Goal: Complete application form

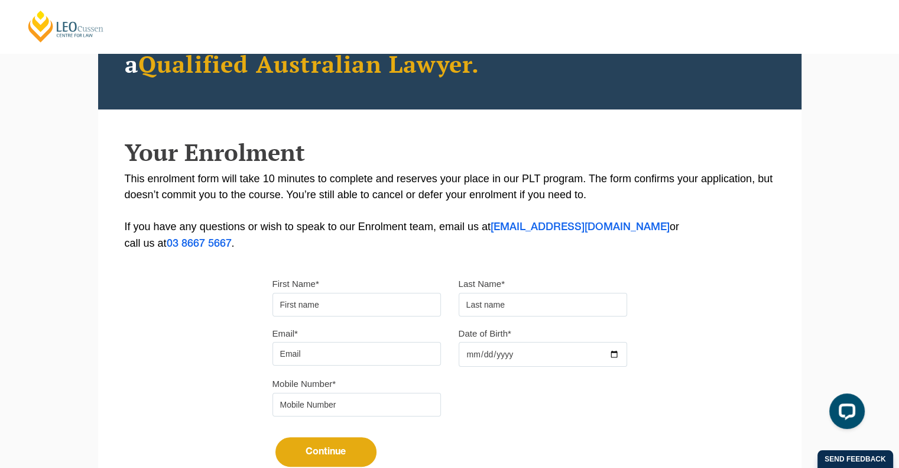
scroll to position [134, 0]
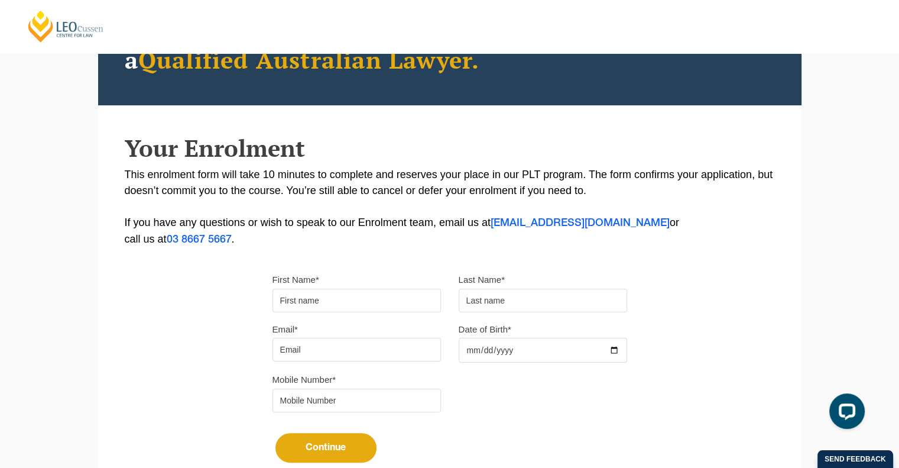
click at [313, 304] on input "First Name*" at bounding box center [356, 300] width 168 height 24
type input "Chakri"
type input "Morisetty"
type input "[EMAIL_ADDRESS][DOMAIN_NAME]"
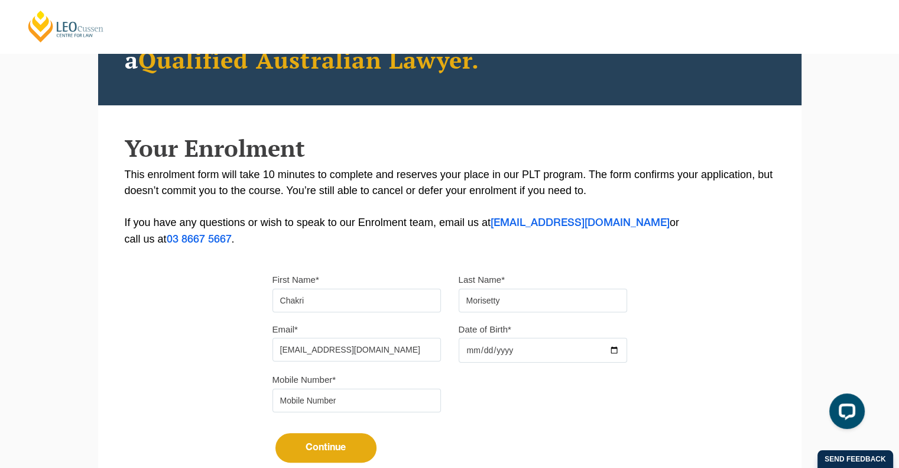
type input "0433443965"
click at [469, 350] on input "Date of Birth*" at bounding box center [543, 349] width 168 height 25
type input "[DATE]"
click at [478, 404] on div "Mobile Number* 0433443965" at bounding box center [450, 396] width 372 height 50
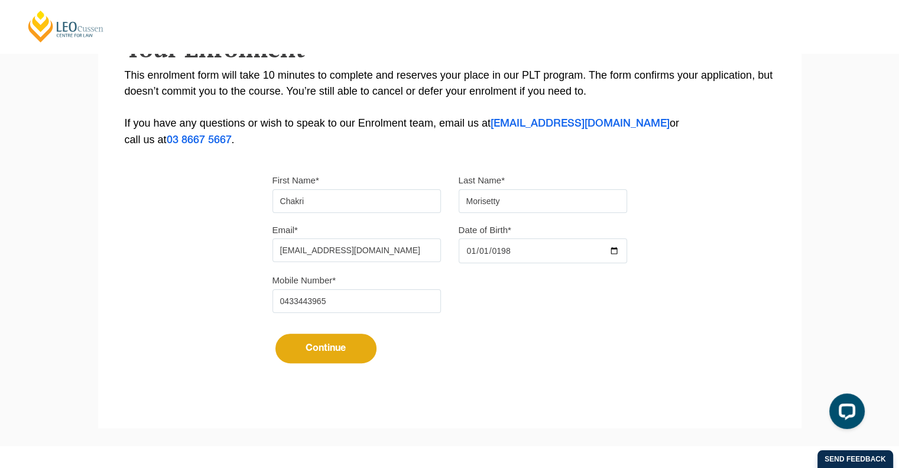
scroll to position [235, 0]
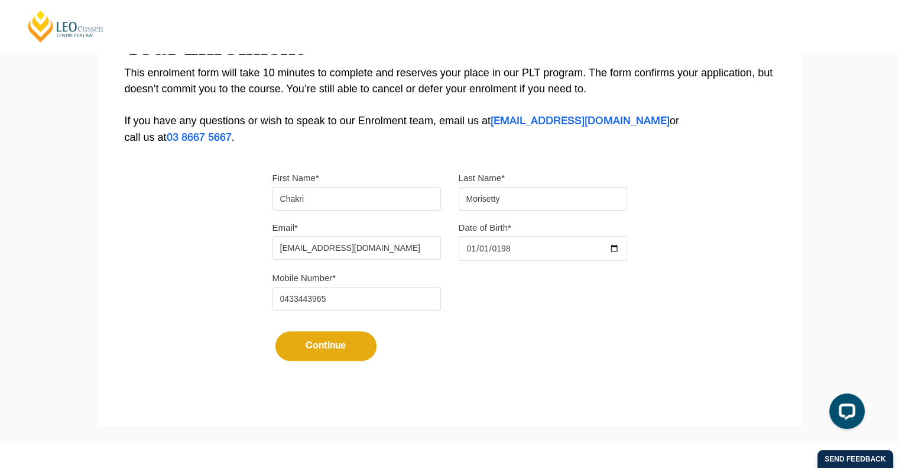
click at [311, 337] on button "Continue" at bounding box center [325, 346] width 101 height 30
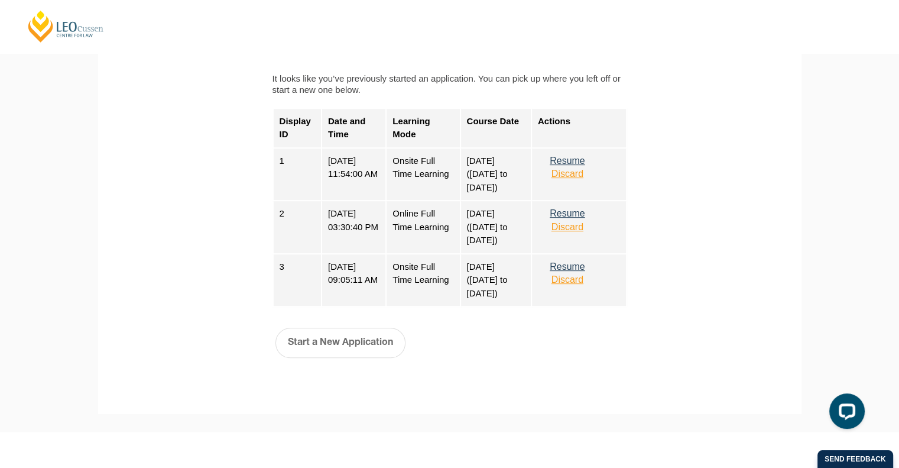
scroll to position [545, 0]
click at [322, 345] on button "Start a New Application" at bounding box center [340, 341] width 130 height 30
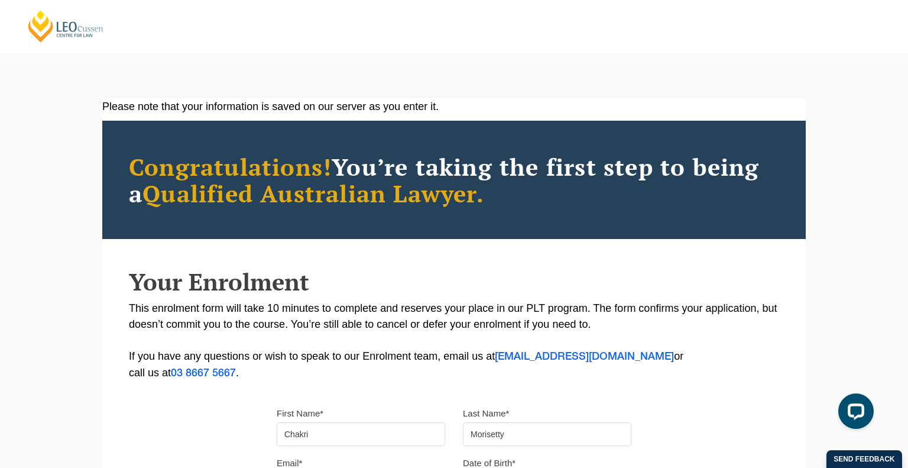
select select
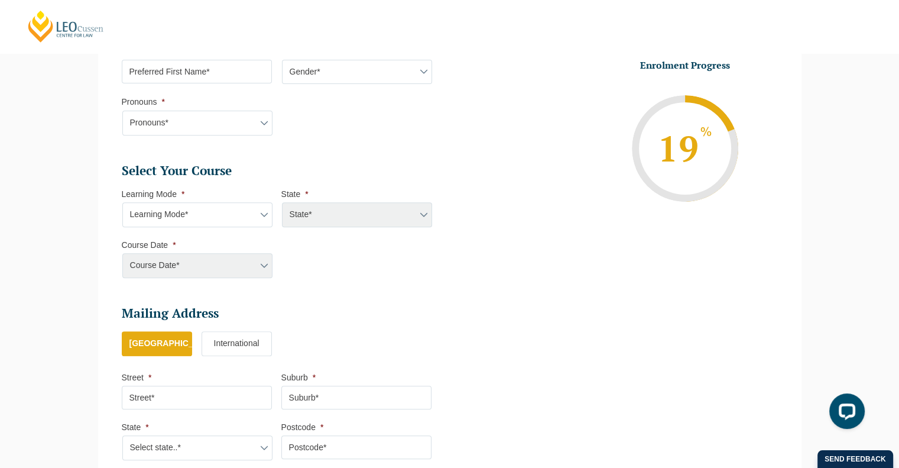
scroll to position [435, 0]
click at [233, 219] on select "Learning Mode* Online Full Time Learning Online Part Time Learning Blended Full…" at bounding box center [197, 212] width 150 height 25
select select "Online Part Time Learning"
click at [122, 200] on select "Learning Mode* Online Full Time Learning Online Part Time Learning Blended Full…" at bounding box center [197, 212] width 150 height 25
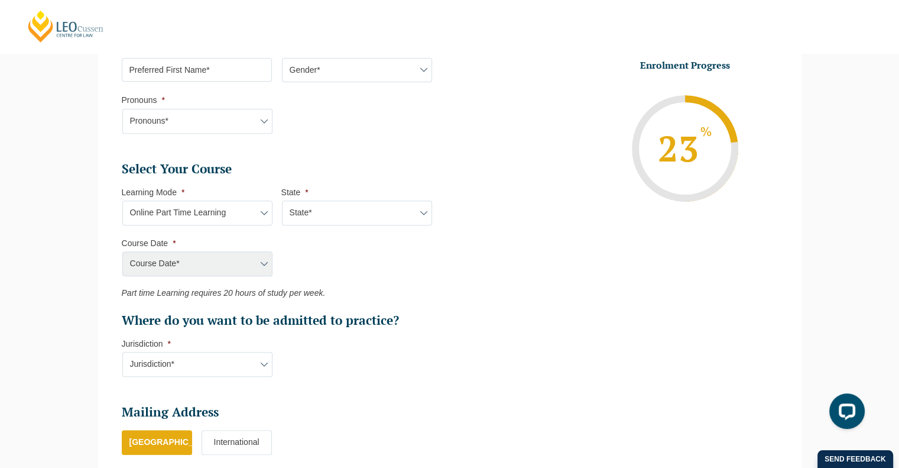
click at [321, 218] on select "State* National ([GEOGRAPHIC_DATA]/[GEOGRAPHIC_DATA], [GEOGRAPHIC_DATA], [GEOGR…" at bounding box center [357, 212] width 150 height 25
select select "National ([GEOGRAPHIC_DATA]/[GEOGRAPHIC_DATA], [GEOGRAPHIC_DATA], [GEOGRAPHIC_D…"
click at [282, 200] on select "State* National ([GEOGRAPHIC_DATA]/[GEOGRAPHIC_DATA], [GEOGRAPHIC_DATA], [GEOGR…" at bounding box center [357, 212] width 150 height 25
click at [234, 264] on select "Course Date* [DATE] ([DATE] to [DATE]) [DATE] ([DATE] to [DATE]) [DATE] ([DATE]…" at bounding box center [197, 263] width 150 height 25
click at [311, 247] on ul "Select Your Course This field is hidden when viewing the form Only for Flinder …" at bounding box center [281, 245] width 319 height 168
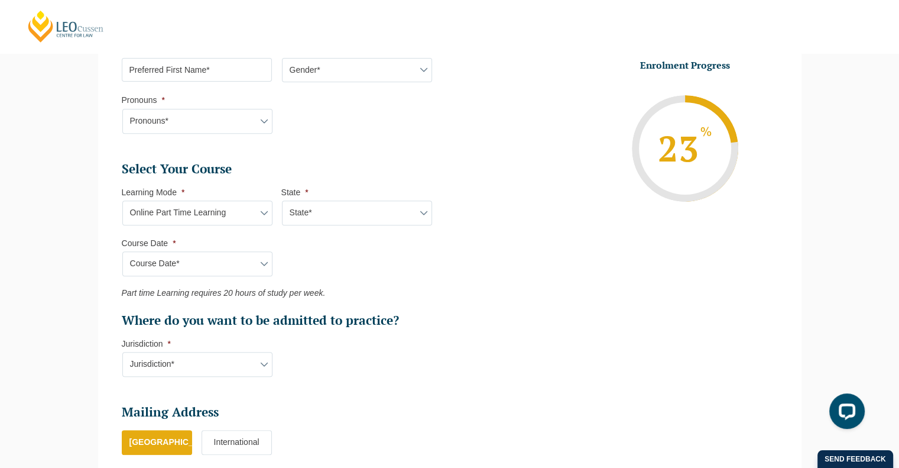
click at [236, 210] on select "Learning Mode* Online Full Time Learning Online Part Time Learning Blended Full…" at bounding box center [197, 212] width 150 height 25
select select "Blended Part Time Learning"
click at [122, 200] on select "Learning Mode* Online Full Time Learning Online Part Time Learning Blended Full…" at bounding box center [197, 212] width 150 height 25
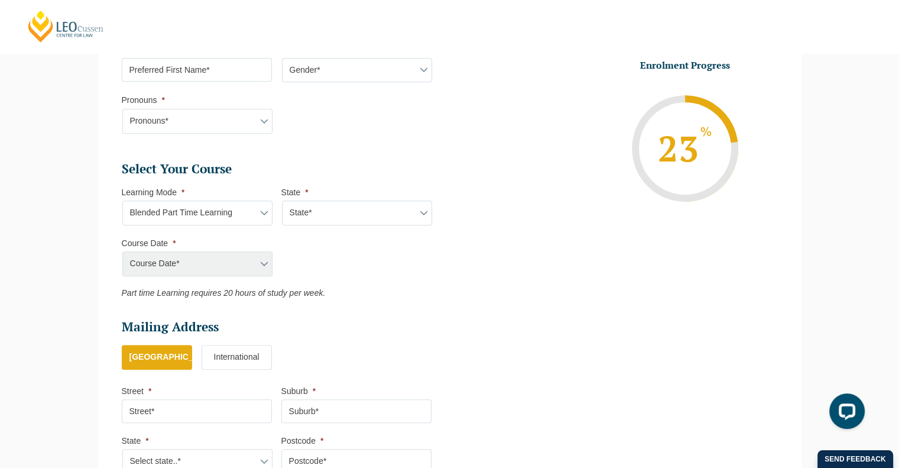
click at [338, 212] on select "State* ACT/[GEOGRAPHIC_DATA] QLD [GEOGRAPHIC_DATA] [GEOGRAPHIC_DATA]" at bounding box center [357, 212] width 150 height 25
select select "VIC"
click at [282, 200] on select "State* ACT/[GEOGRAPHIC_DATA] QLD [GEOGRAPHIC_DATA] [GEOGRAPHIC_DATA]" at bounding box center [357, 212] width 150 height 25
click at [234, 269] on select "Course Date* [DATE] ([DATE] to [DATE]) [DATE] ([DATE] to [DATE]) [DATE] ([DATE]…" at bounding box center [197, 263] width 150 height 25
click at [333, 258] on ul "Select Your Course This field is hidden when viewing the form Only for Flinder …" at bounding box center [281, 229] width 319 height 137
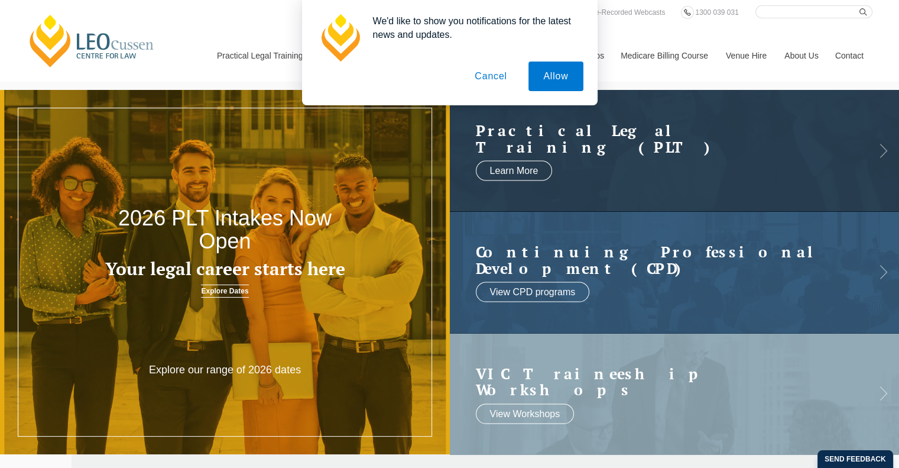
click at [489, 73] on button "Cancel" at bounding box center [491, 76] width 62 height 30
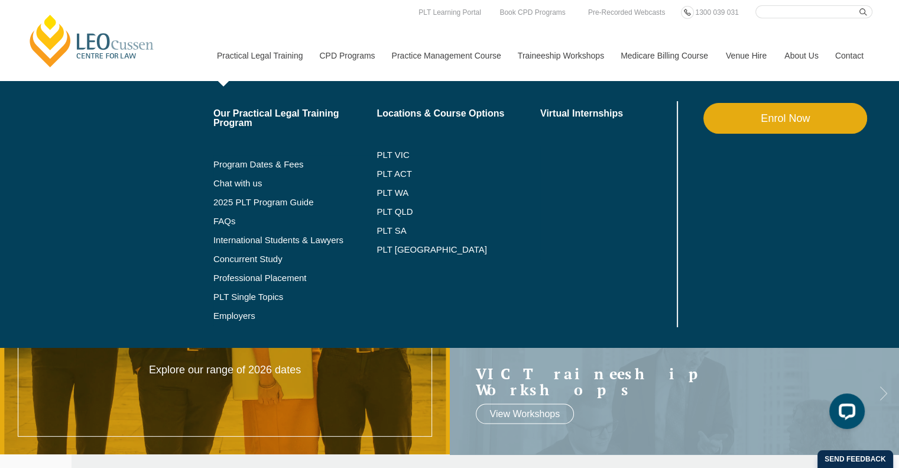
click at [781, 119] on link "Enrol Now" at bounding box center [785, 118] width 164 height 31
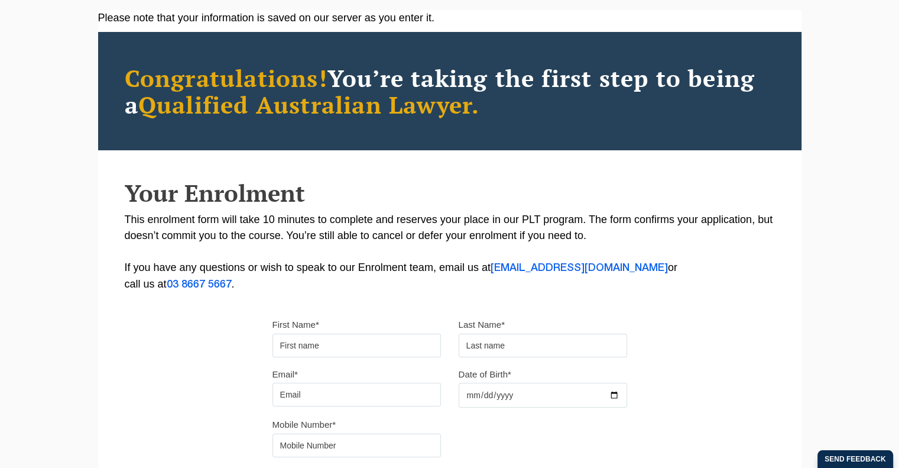
scroll to position [90, 0]
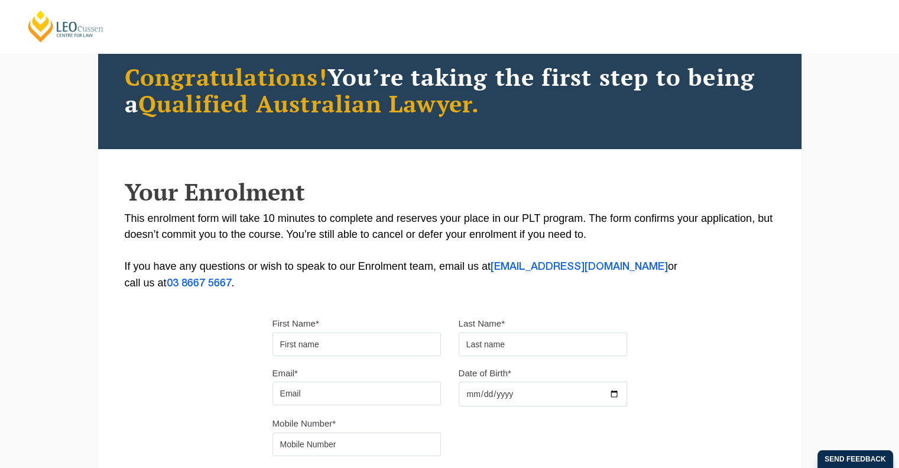
click at [317, 339] on input "First Name*" at bounding box center [356, 344] width 168 height 24
type input "Chakri"
type input "Morisetty"
type input "[EMAIL_ADDRESS][DOMAIN_NAME]"
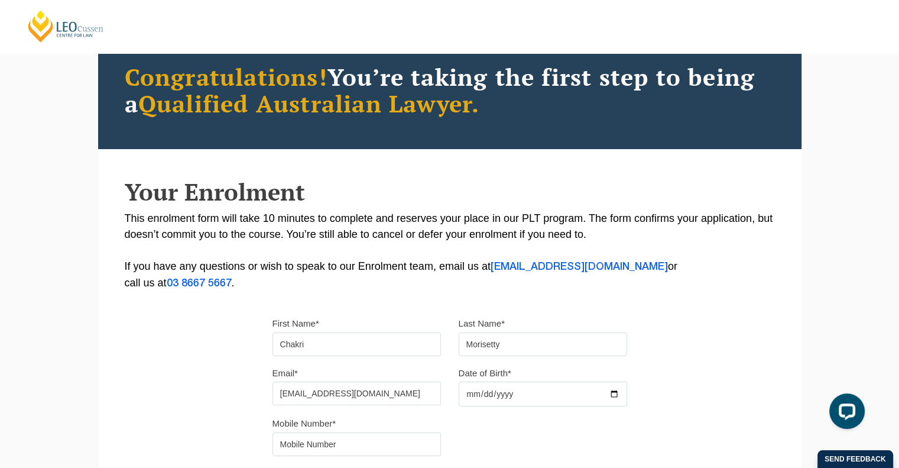
type input "0433443965"
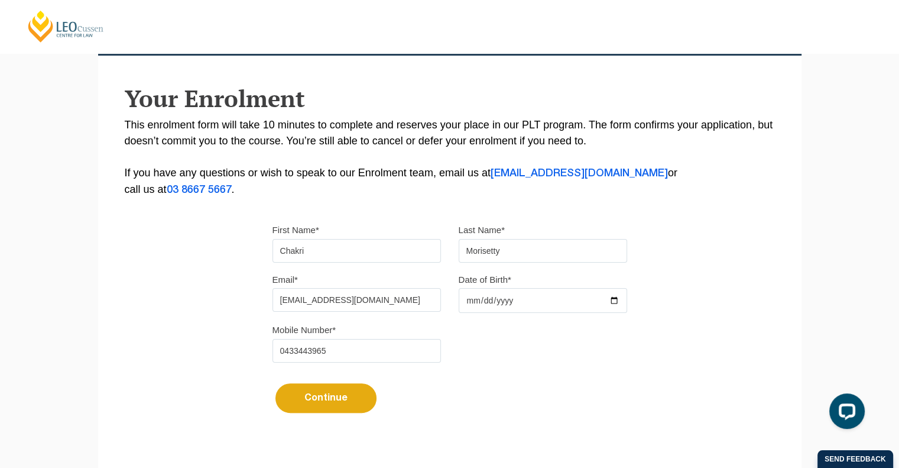
scroll to position [187, 0]
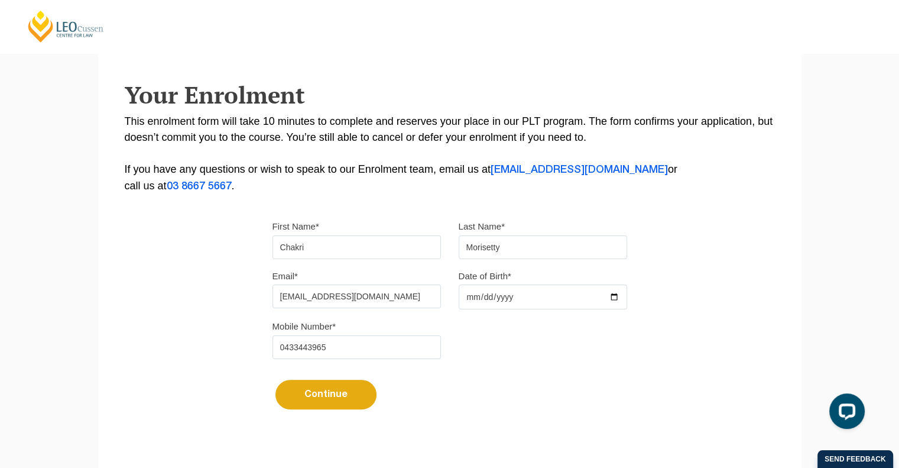
click at [468, 298] on input "Date of Birth*" at bounding box center [543, 296] width 168 height 25
type input "[DATE]"
click at [325, 395] on button "Continue" at bounding box center [325, 394] width 101 height 30
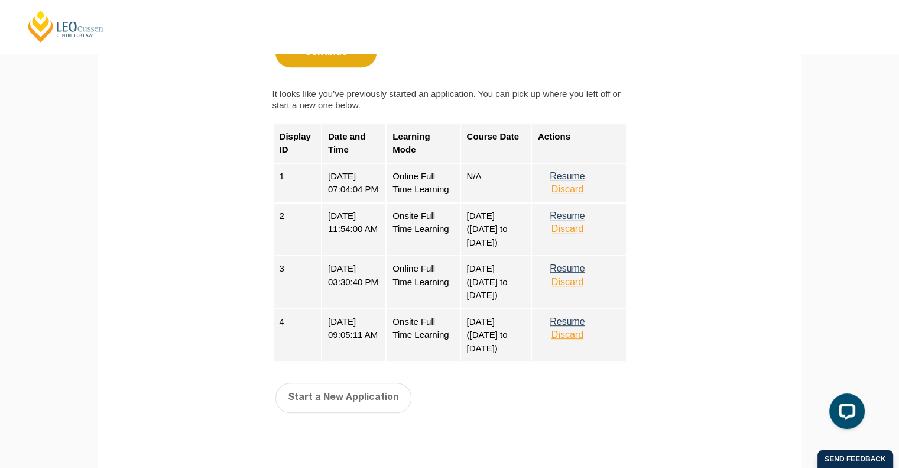
scroll to position [531, 0]
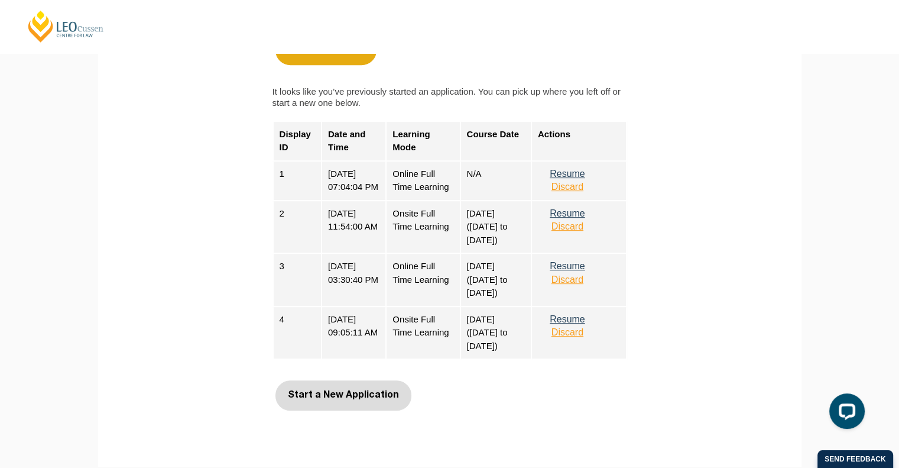
click at [359, 407] on button "Start a New Application" at bounding box center [343, 395] width 136 height 30
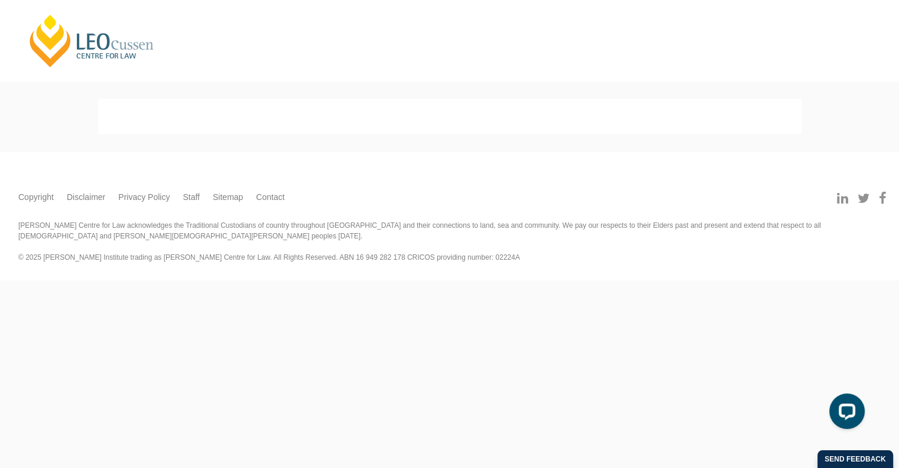
scroll to position [0, 0]
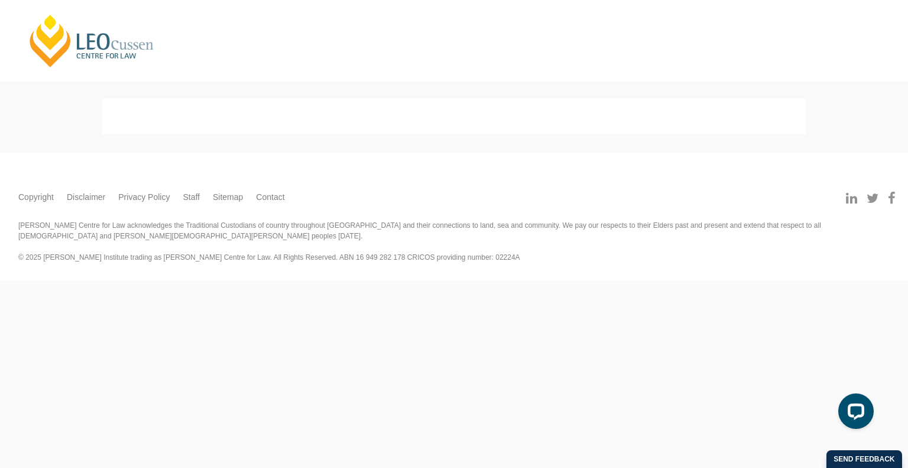
select select
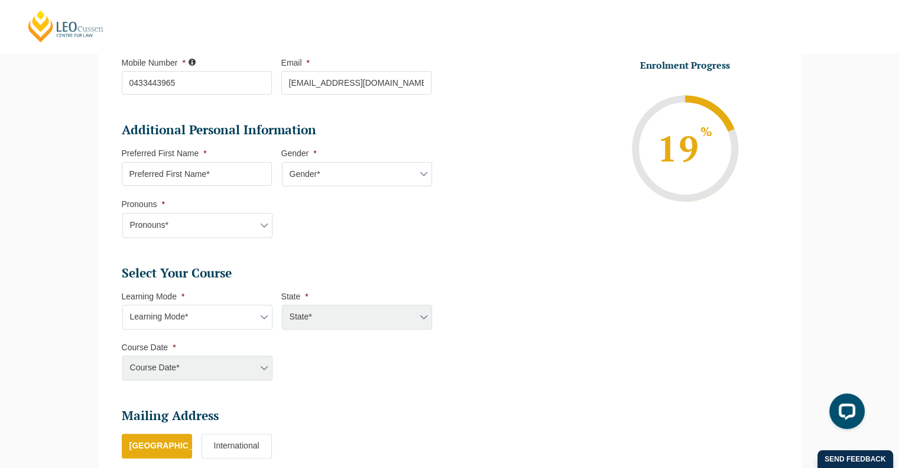
scroll to position [331, 0]
click at [234, 318] on select "Learning Mode* Online Full Time Learning Online Part Time Learning Blended Full…" at bounding box center [197, 316] width 150 height 25
select select "Online Part Time Learning"
click at [122, 304] on select "Learning Mode* Online Full Time Learning Online Part Time Learning Blended Full…" at bounding box center [197, 316] width 150 height 25
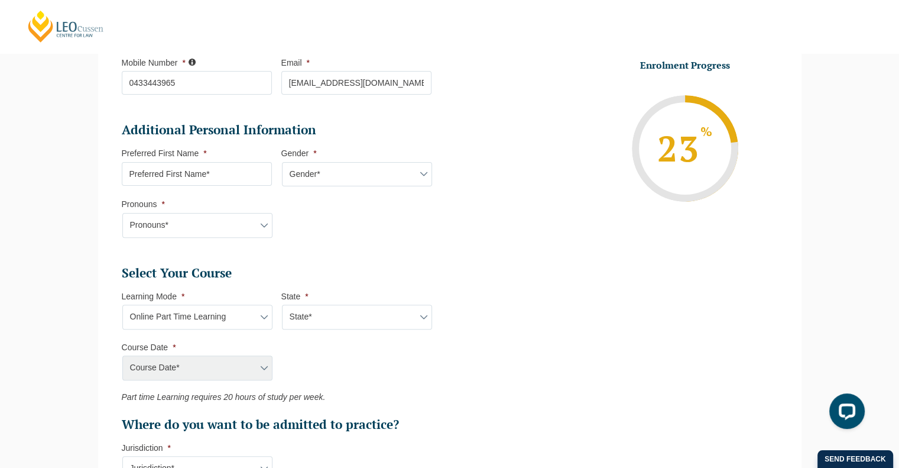
click at [314, 314] on select "State* National ([GEOGRAPHIC_DATA]/[GEOGRAPHIC_DATA], [GEOGRAPHIC_DATA], [GEOGR…" at bounding box center [357, 316] width 150 height 25
select select "National ([GEOGRAPHIC_DATA]/[GEOGRAPHIC_DATA], [GEOGRAPHIC_DATA], [GEOGRAPHIC_D…"
click at [282, 304] on select "State* National ([GEOGRAPHIC_DATA]/[GEOGRAPHIC_DATA], [GEOGRAPHIC_DATA], [GEOGR…" at bounding box center [357, 316] width 150 height 25
click at [222, 365] on select "Course Date* September 2025 (08-Sep-2025 to 17-Apr-2026) January 2026 (27-Jan-2…" at bounding box center [197, 367] width 150 height 25
click at [375, 259] on ul "Personal Information First Name * Chakri Last Name * Morisetty Date of Birth * …" at bounding box center [281, 275] width 319 height 799
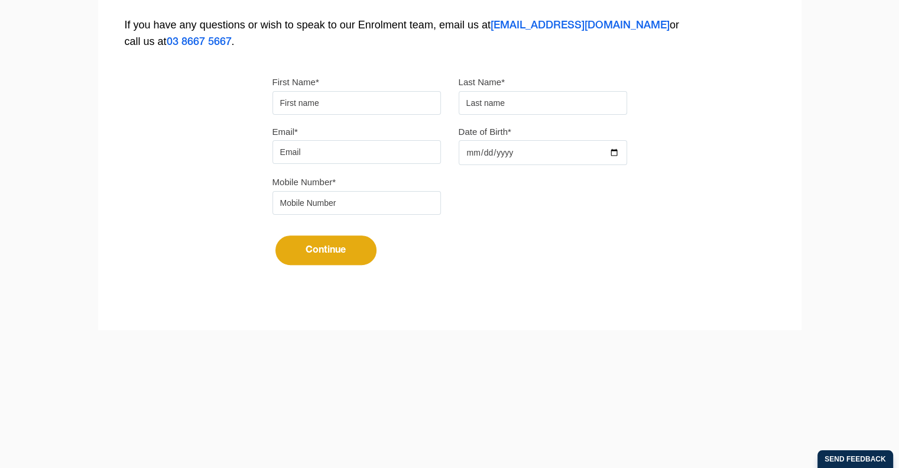
drag, startPoint x: 0, startPoint y: 0, endPoint x: 340, endPoint y: 99, distance: 353.9
click at [340, 99] on input "First Name*" at bounding box center [356, 103] width 168 height 24
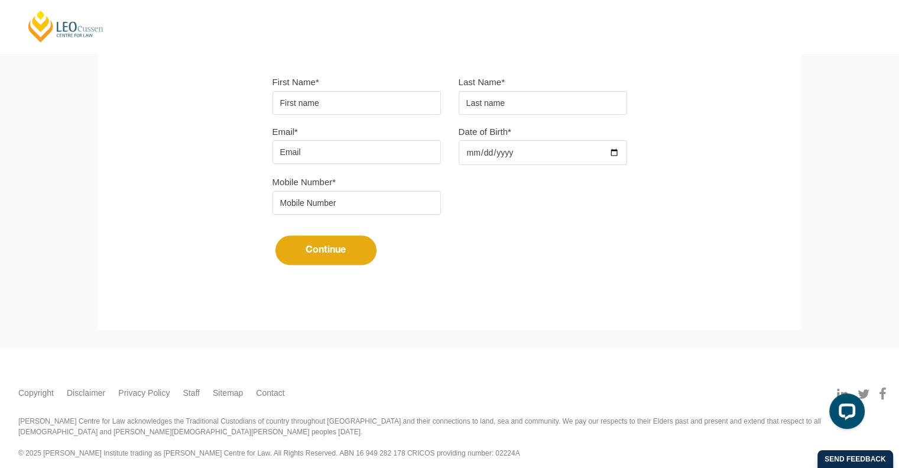
type input "Chakri"
type input "Morisetty"
type input "[EMAIL_ADDRESS][DOMAIN_NAME]"
type input "0433443965"
click at [469, 157] on input "Date of Birth*" at bounding box center [543, 152] width 168 height 25
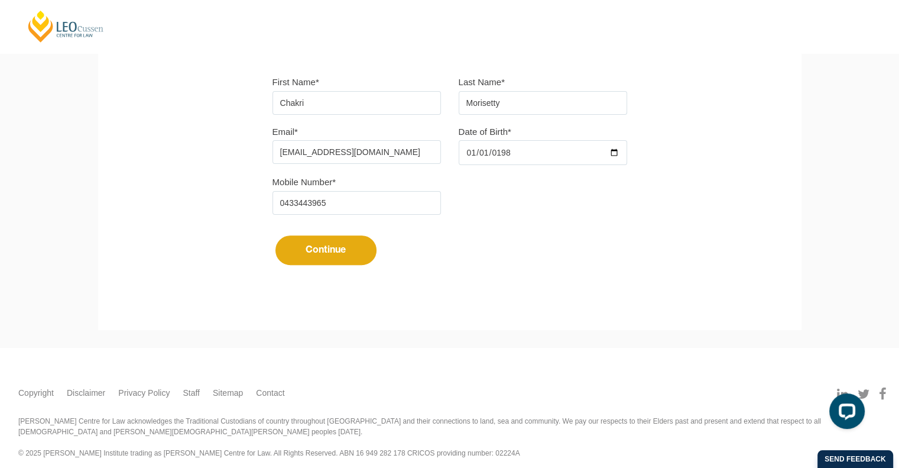
type input "[DATE]"
click at [324, 252] on button "Continue" at bounding box center [325, 250] width 101 height 30
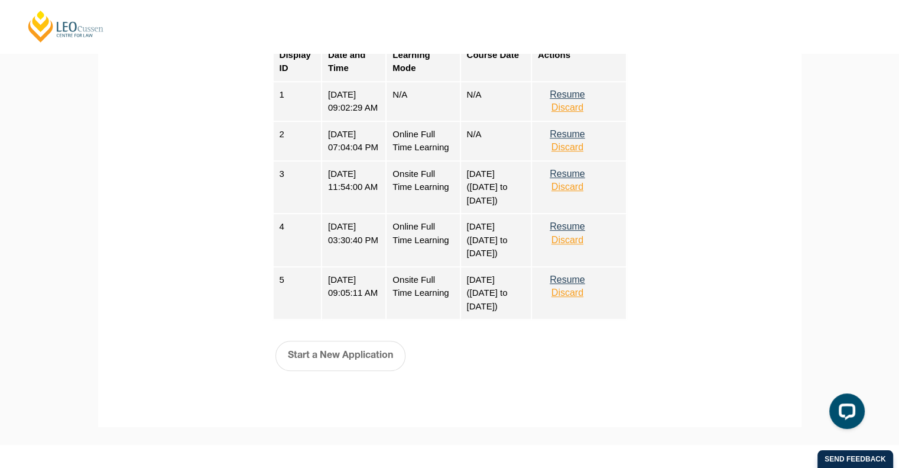
scroll to position [615, 0]
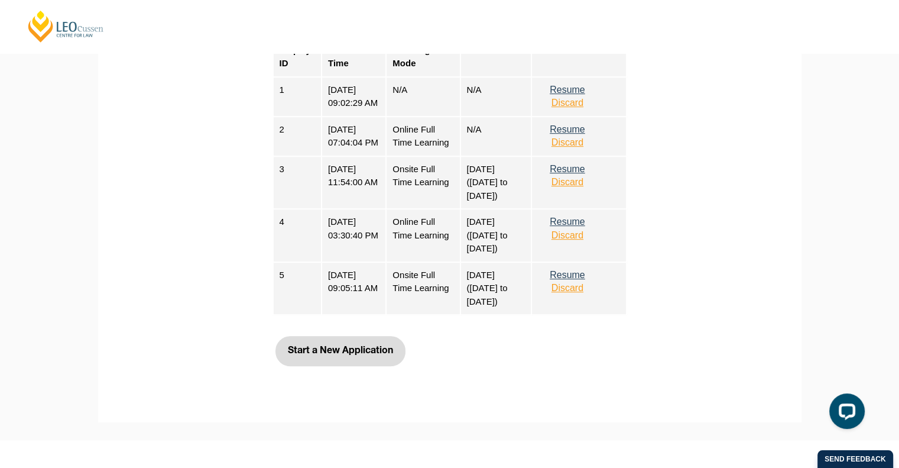
click at [343, 365] on button "Start a New Application" at bounding box center [340, 351] width 130 height 30
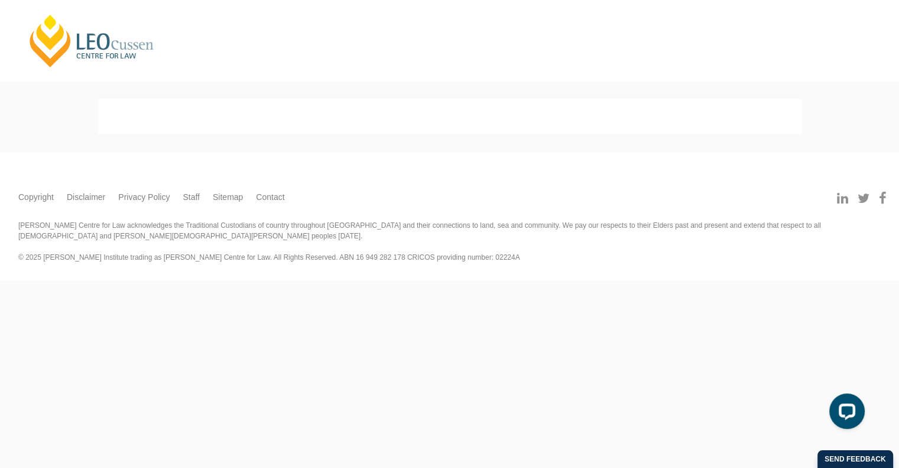
scroll to position [0, 0]
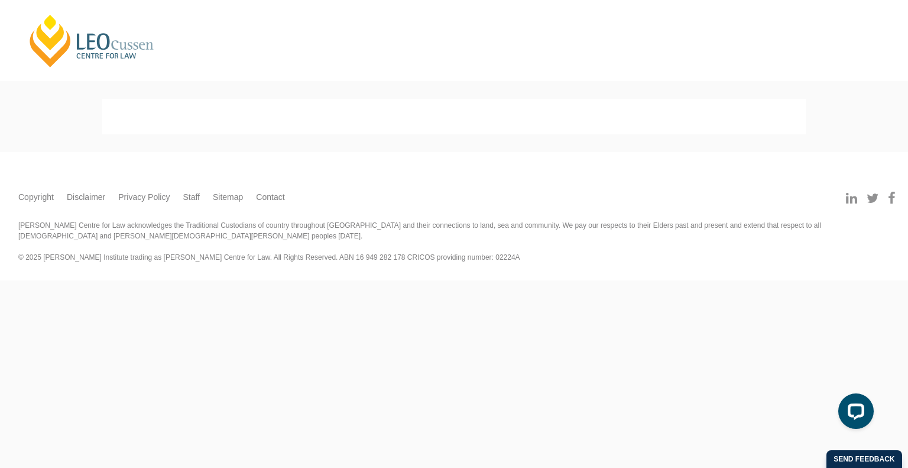
click at [472, 171] on div "Copyright Disclaimer Privacy Policy Staff Sitemap Contact" at bounding box center [454, 189] width 901 height 38
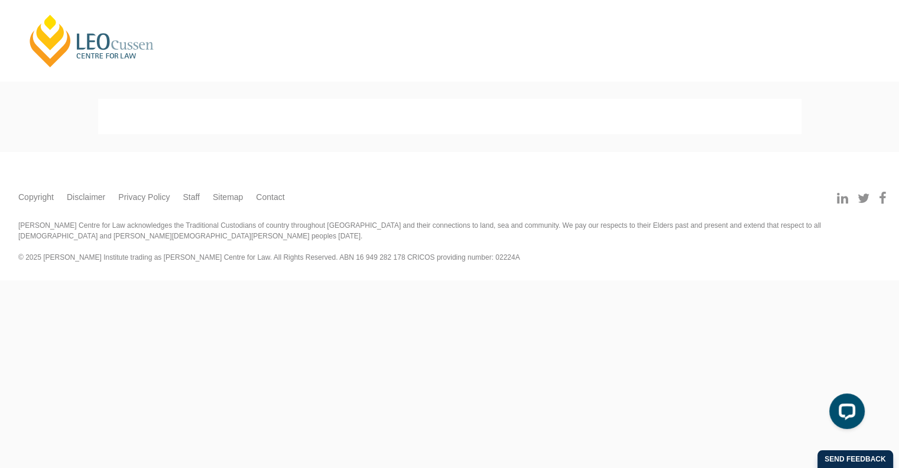
select select
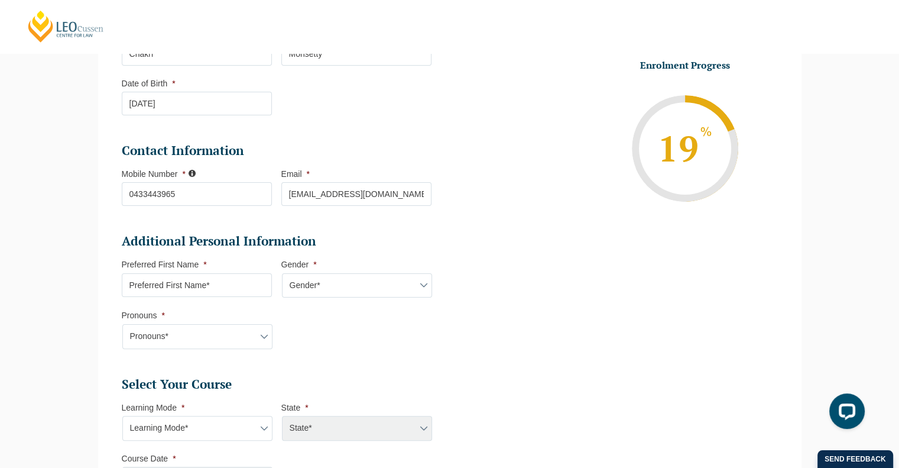
scroll to position [222, 0]
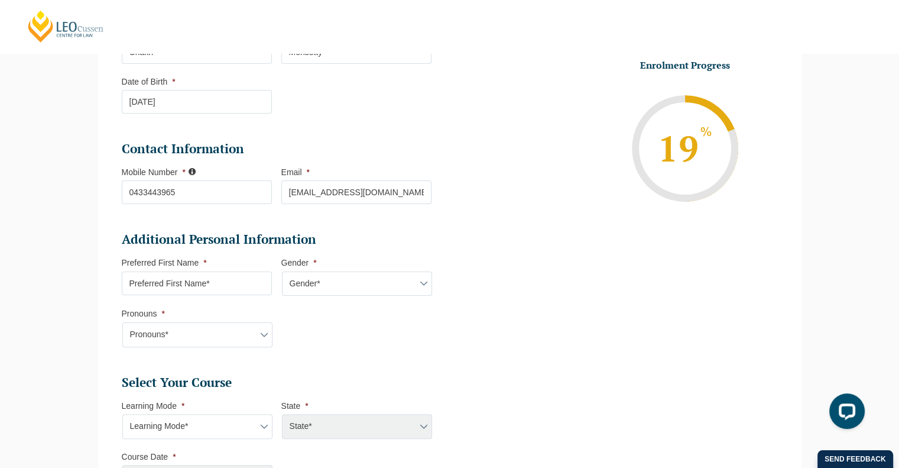
click at [244, 421] on select "Learning Mode* Online Full Time Learning Online Part Time Learning Blended Full…" at bounding box center [197, 426] width 150 height 25
select select "Online Part Time Learning"
click at [122, 414] on select "Learning Mode* Online Full Time Learning Online Part Time Learning Blended Full…" at bounding box center [197, 426] width 150 height 25
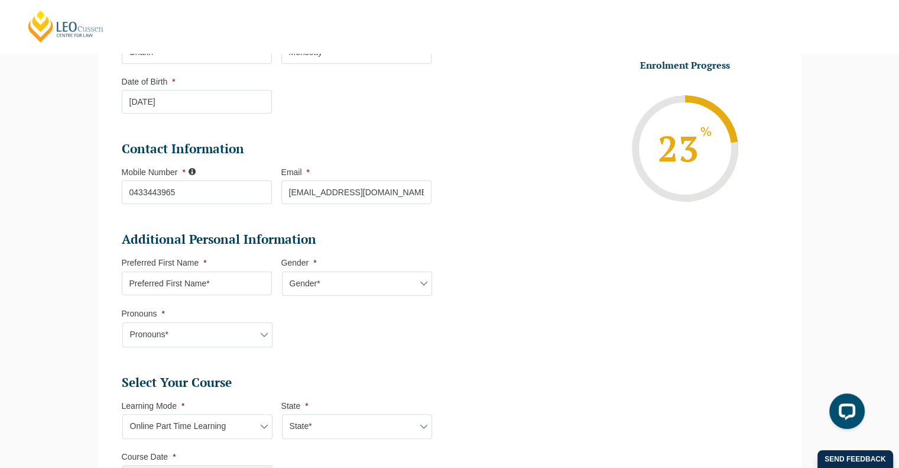
click at [329, 363] on ul "Personal Information First Name * Chakri Last Name * Morisetty Date of Birth * …" at bounding box center [281, 385] width 319 height 799
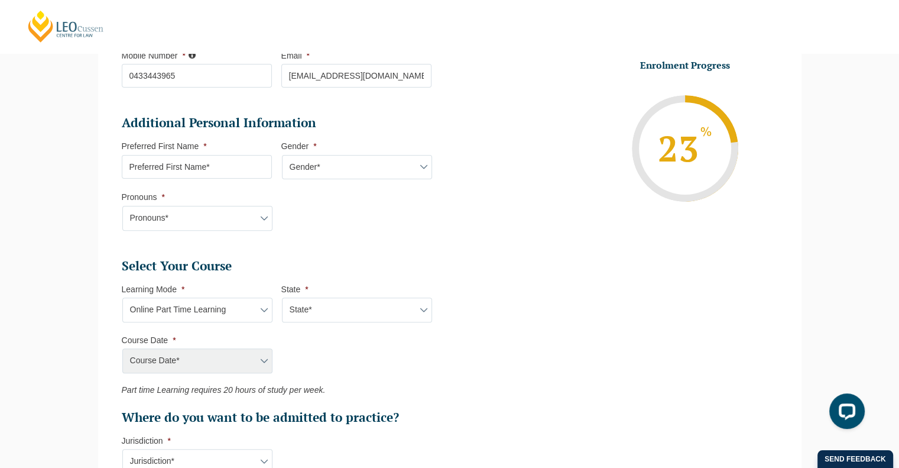
scroll to position [343, 0]
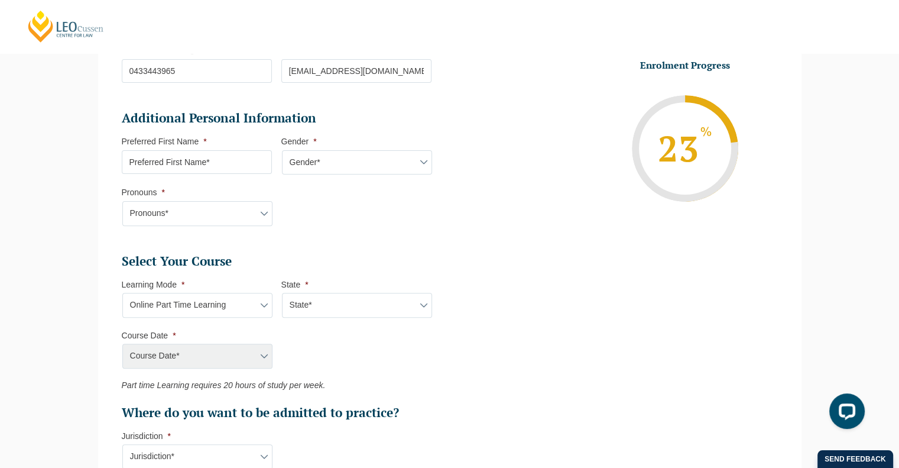
click at [337, 314] on select "State* National ([GEOGRAPHIC_DATA]/[GEOGRAPHIC_DATA], [GEOGRAPHIC_DATA], [GEOGR…" at bounding box center [357, 305] width 150 height 25
select select "National ([GEOGRAPHIC_DATA]/[GEOGRAPHIC_DATA], [GEOGRAPHIC_DATA], [GEOGRAPHIC_D…"
click at [282, 293] on select "State* National ([GEOGRAPHIC_DATA]/[GEOGRAPHIC_DATA], [GEOGRAPHIC_DATA], [GEOGR…" at bounding box center [357, 305] width 150 height 25
click at [232, 353] on select "Course Date* [DATE] ([DATE] to [DATE]) [DATE] ([DATE] to [DATE]) [DATE] ([DATE]…" at bounding box center [197, 355] width 150 height 25
click at [384, 329] on ul "Select Your Course This field is hidden when viewing the form Only for Flinder …" at bounding box center [281, 337] width 319 height 168
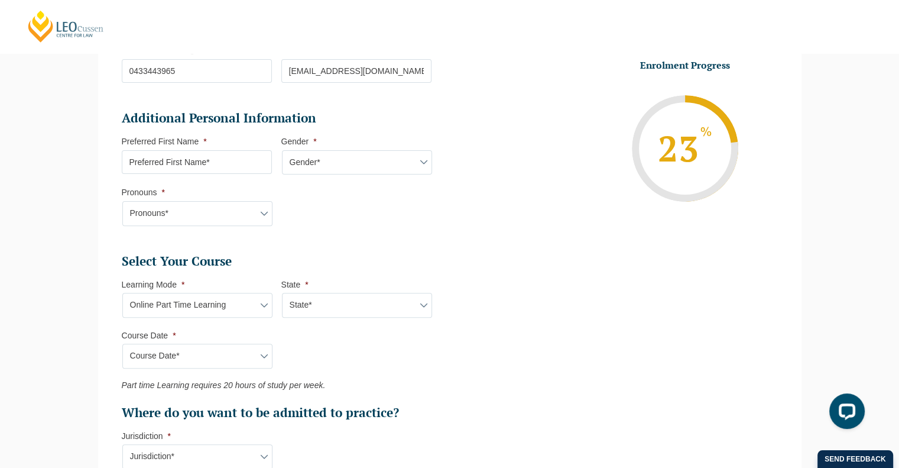
click at [236, 314] on select "Learning Mode* Online Full Time Learning Online Part Time Learning Blended Full…" at bounding box center [197, 305] width 150 height 25
select select "Blended Part Time Learning"
click at [122, 293] on select "Learning Mode* Online Full Time Learning Online Part Time Learning Blended Full…" at bounding box center [197, 305] width 150 height 25
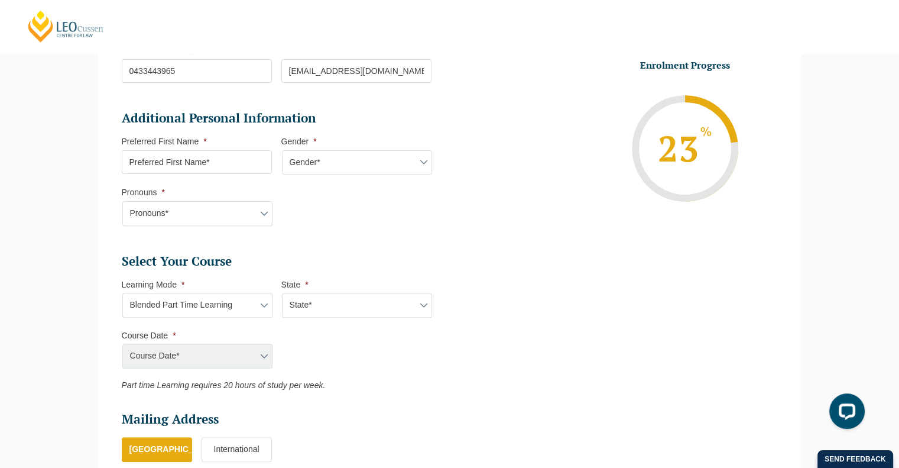
click at [327, 300] on select "State* ACT/[GEOGRAPHIC_DATA] QLD [GEOGRAPHIC_DATA] [GEOGRAPHIC_DATA]" at bounding box center [357, 305] width 150 height 25
select select "VIC"
click at [282, 293] on select "State* ACT/[GEOGRAPHIC_DATA] QLD [GEOGRAPHIC_DATA] [GEOGRAPHIC_DATA]" at bounding box center [357, 305] width 150 height 25
click at [202, 365] on select "Course Date* [DATE] ([DATE] to [DATE]) [DATE] ([DATE] to [DATE]) [DATE] ([DATE]…" at bounding box center [197, 355] width 150 height 25
click at [362, 364] on ul "Select Your Course This field is hidden when viewing the form Only for Flinder …" at bounding box center [281, 321] width 319 height 137
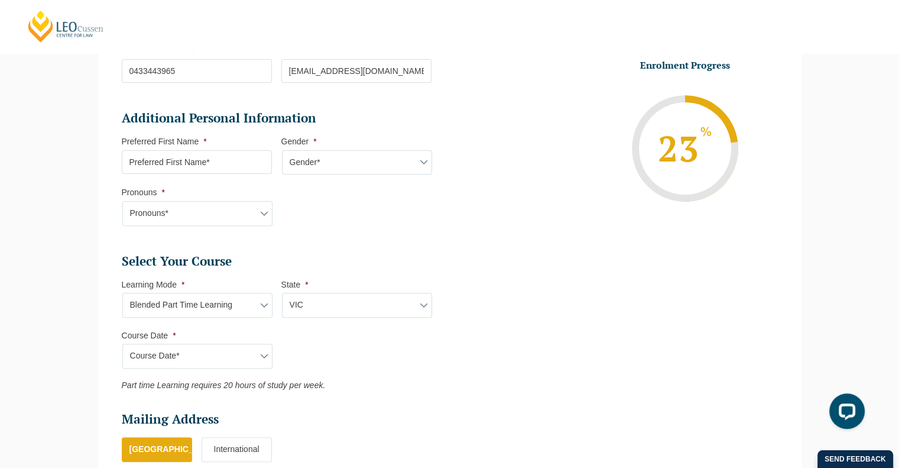
click at [225, 358] on select "Course Date* [DATE] ([DATE] to [DATE]) [DATE] ([DATE] to [DATE]) [DATE] ([DATE]…" at bounding box center [197, 355] width 150 height 25
click at [343, 357] on ul "Select Your Course This field is hidden when viewing the form Only for Flinder …" at bounding box center [281, 321] width 319 height 137
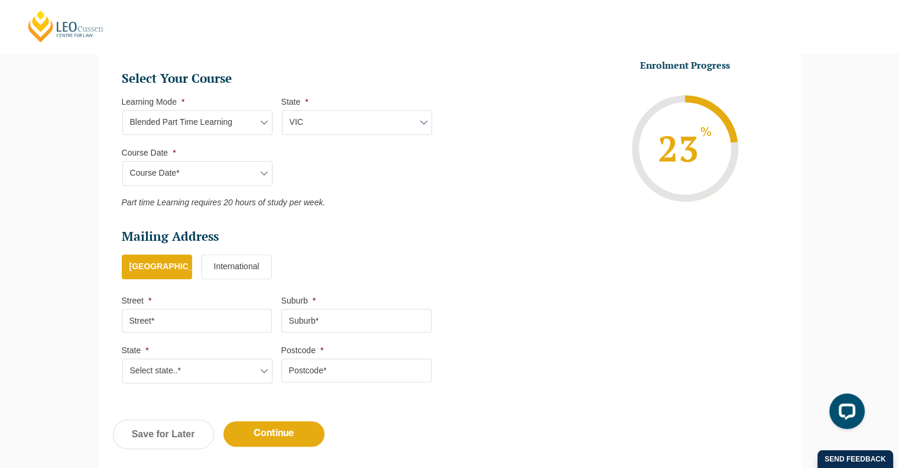
scroll to position [527, 0]
click at [253, 170] on select "Course Date* [DATE] ([DATE] to [DATE]) [DATE] ([DATE] to [DATE]) [DATE] ([DATE]…" at bounding box center [197, 172] width 150 height 25
